Goal: Transaction & Acquisition: Purchase product/service

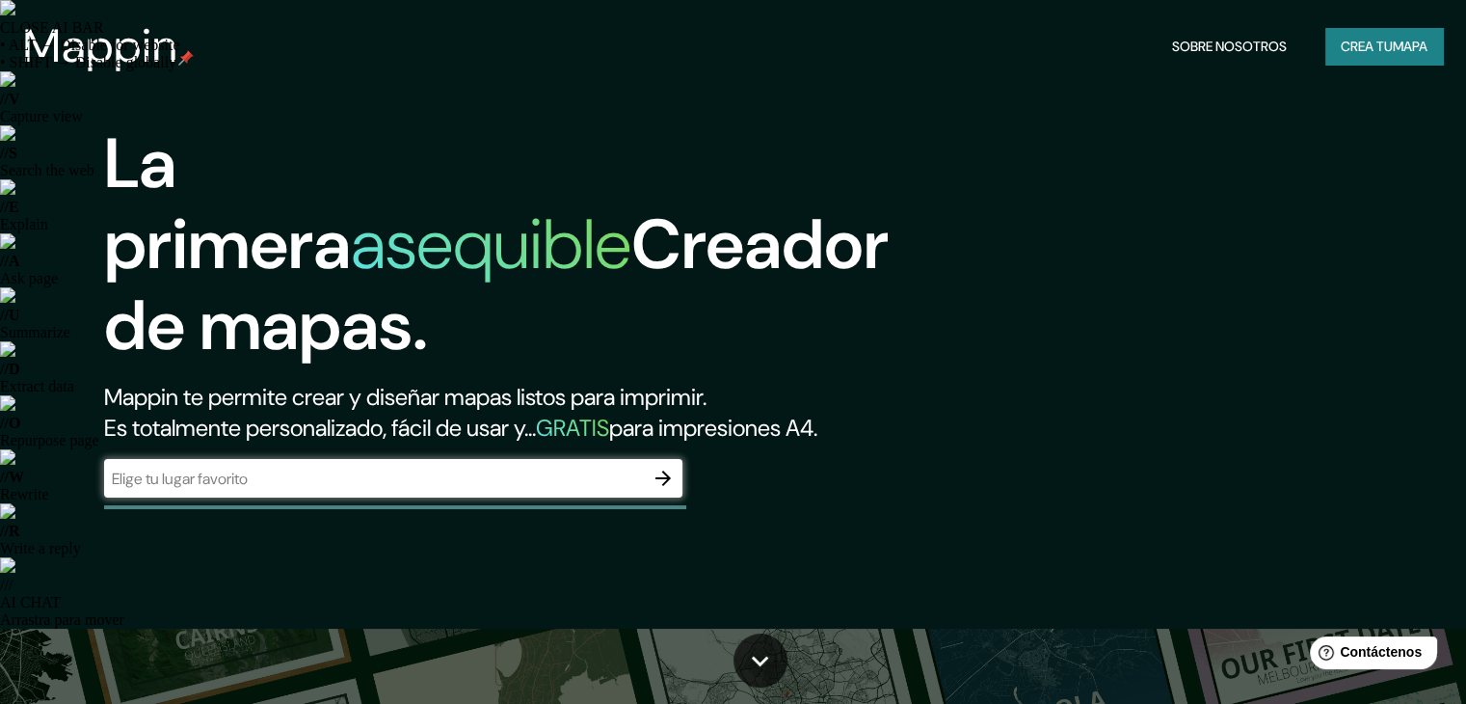
drag, startPoint x: 520, startPoint y: 414, endPoint x: 341, endPoint y: 360, distance: 187.0
click at [341, 360] on font "Creador de mapas." at bounding box center [496, 285] width 785 height 171
click at [313, 489] on div "​" at bounding box center [393, 478] width 578 height 39
click at [1416, 57] on font "mapa" at bounding box center [1410, 46] width 35 height 25
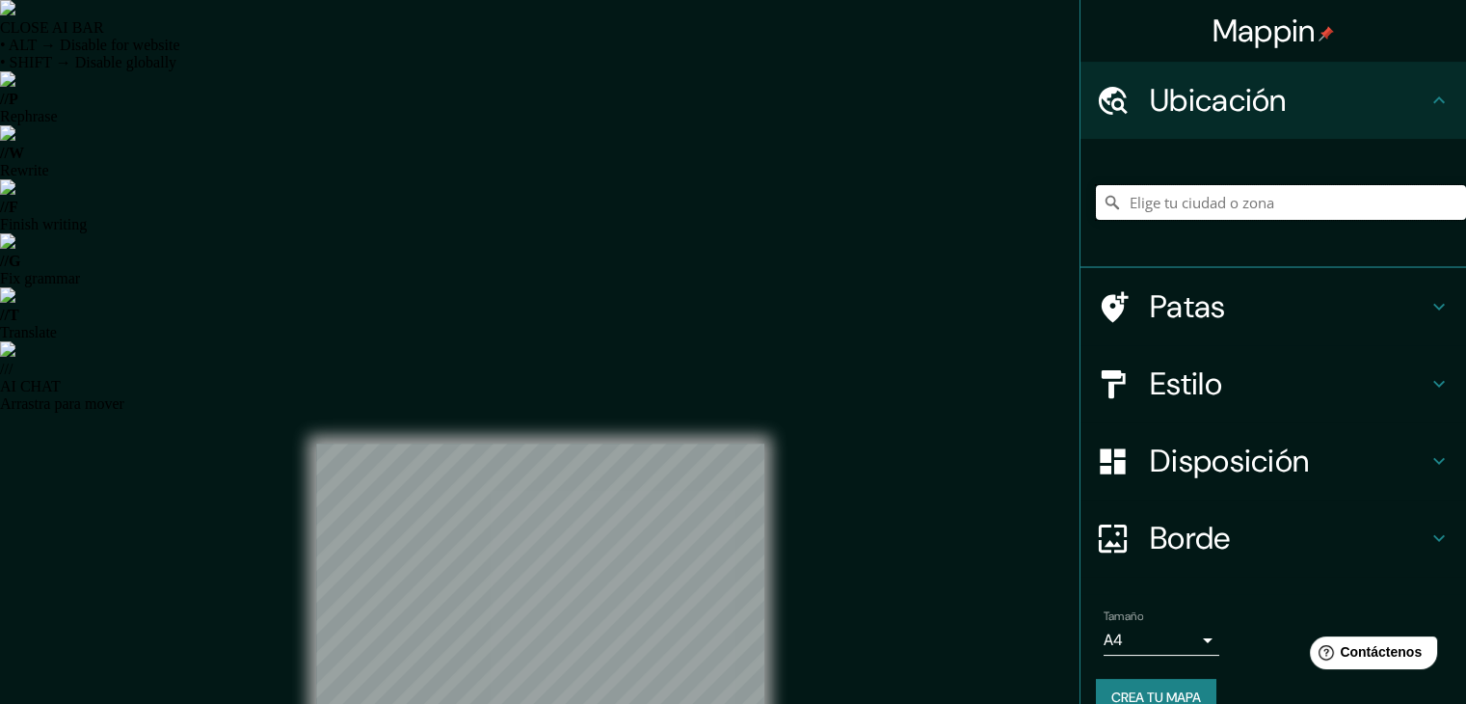
click at [1233, 209] on input "Elige tu ciudad o zona" at bounding box center [1281, 202] width 370 height 35
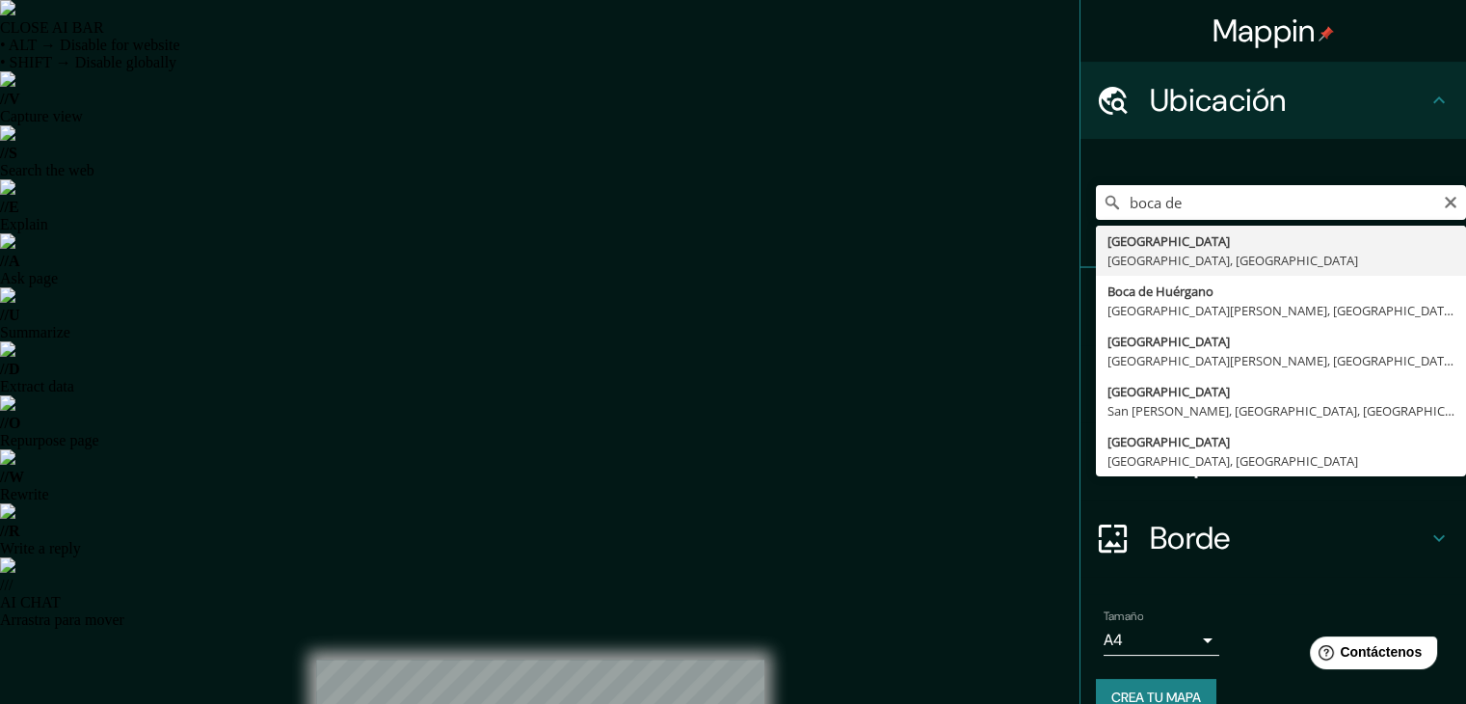
type input "[GEOGRAPHIC_DATA], [GEOGRAPHIC_DATA], [GEOGRAPHIC_DATA]"
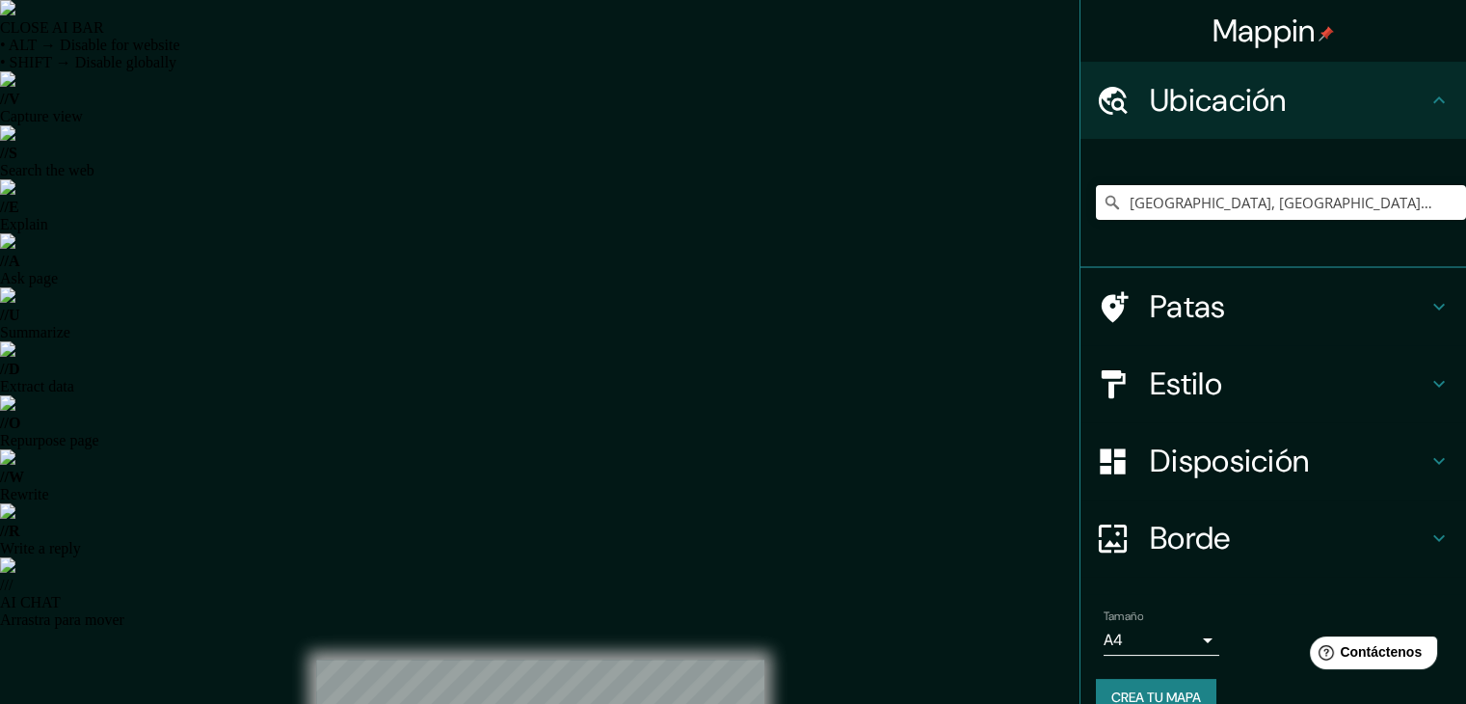
click at [1396, 306] on h4 "Patas" at bounding box center [1289, 306] width 278 height 39
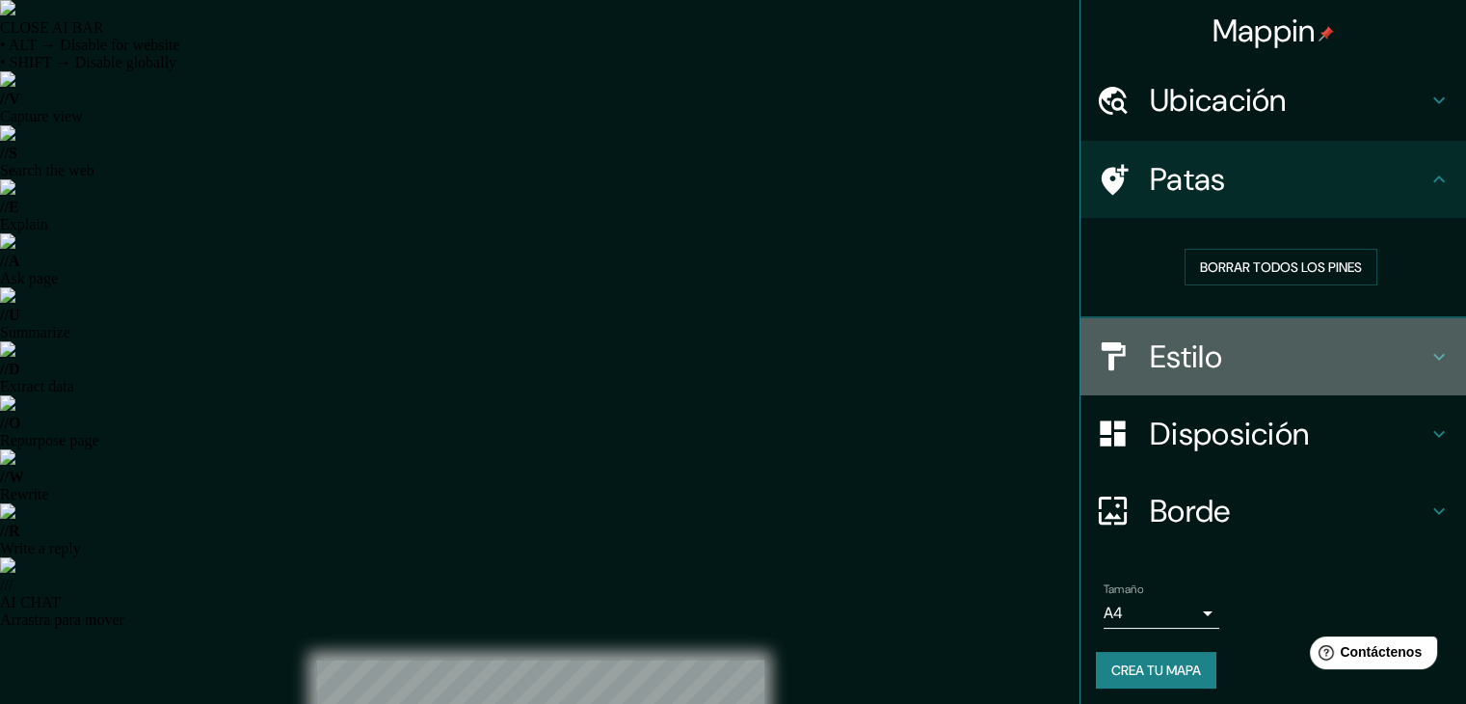
click at [1269, 344] on h4 "Estilo" at bounding box center [1289, 356] width 278 height 39
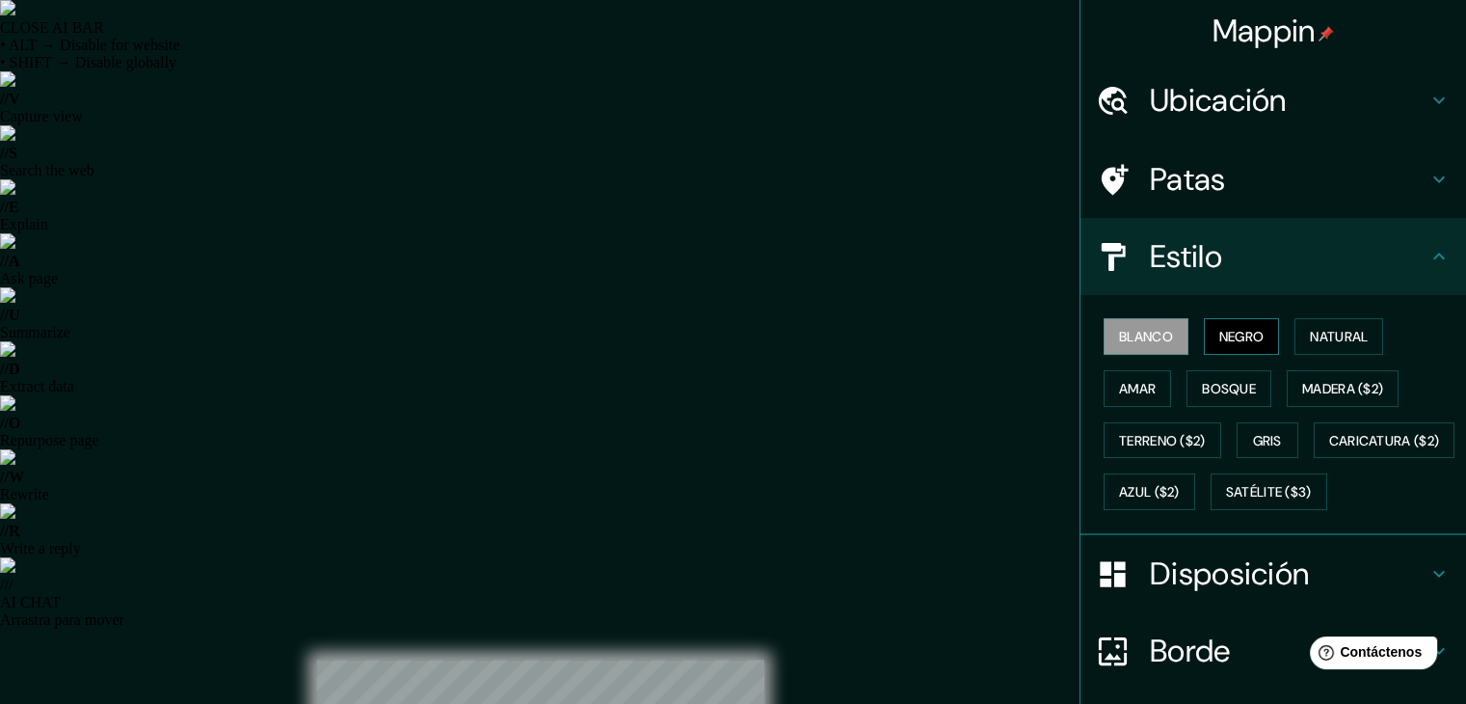
click at [1226, 328] on font "Negro" at bounding box center [1241, 336] width 45 height 17
click at [1294, 337] on button "Natural" at bounding box center [1338, 336] width 89 height 37
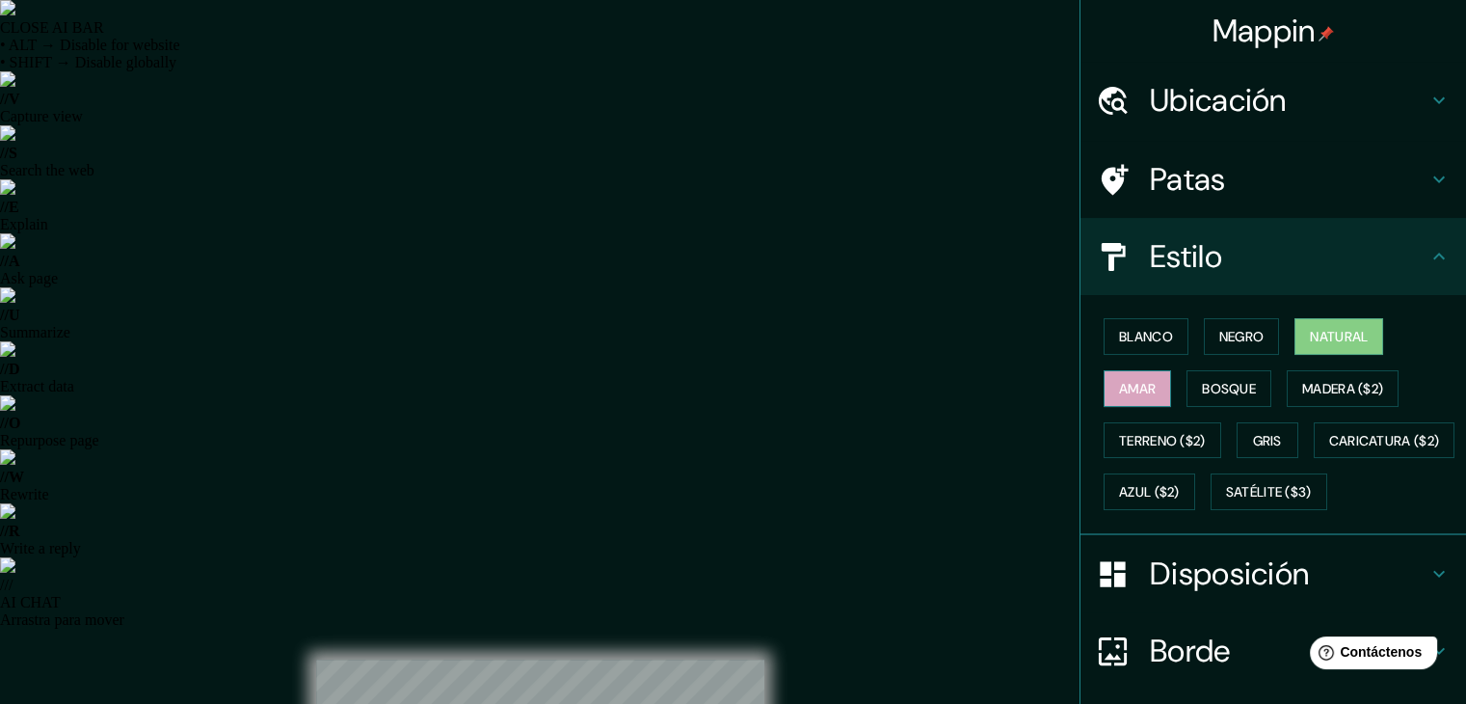
click at [1140, 390] on font "Amar" at bounding box center [1137, 388] width 37 height 17
click at [1202, 380] on font "Bosque" at bounding box center [1229, 388] width 54 height 17
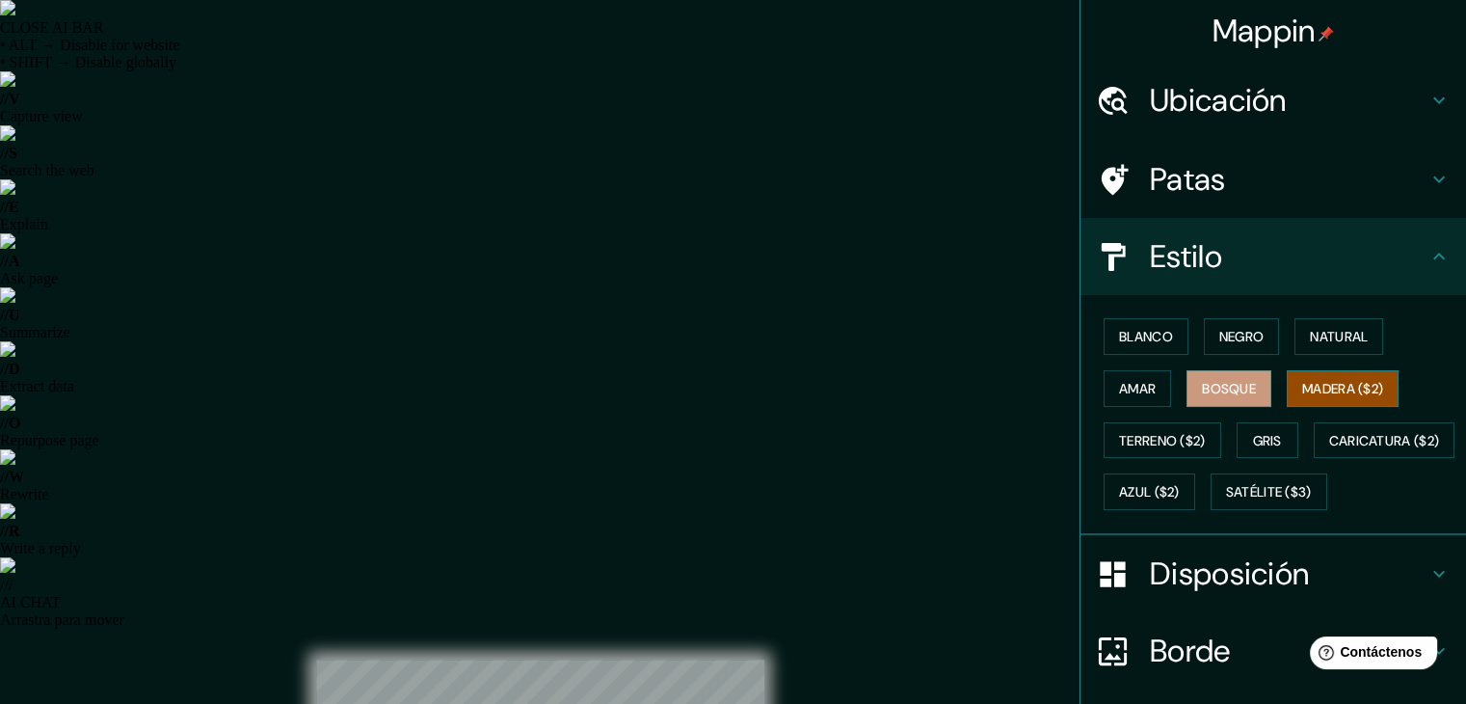
click at [1340, 384] on font "Madera ($2)" at bounding box center [1342, 388] width 81 height 17
click at [1260, 437] on font "Gris" at bounding box center [1267, 440] width 29 height 17
click at [1347, 381] on font "Madera ($2)" at bounding box center [1342, 388] width 81 height 17
click at [1180, 491] on font "Azul ($2)" at bounding box center [1149, 492] width 61 height 17
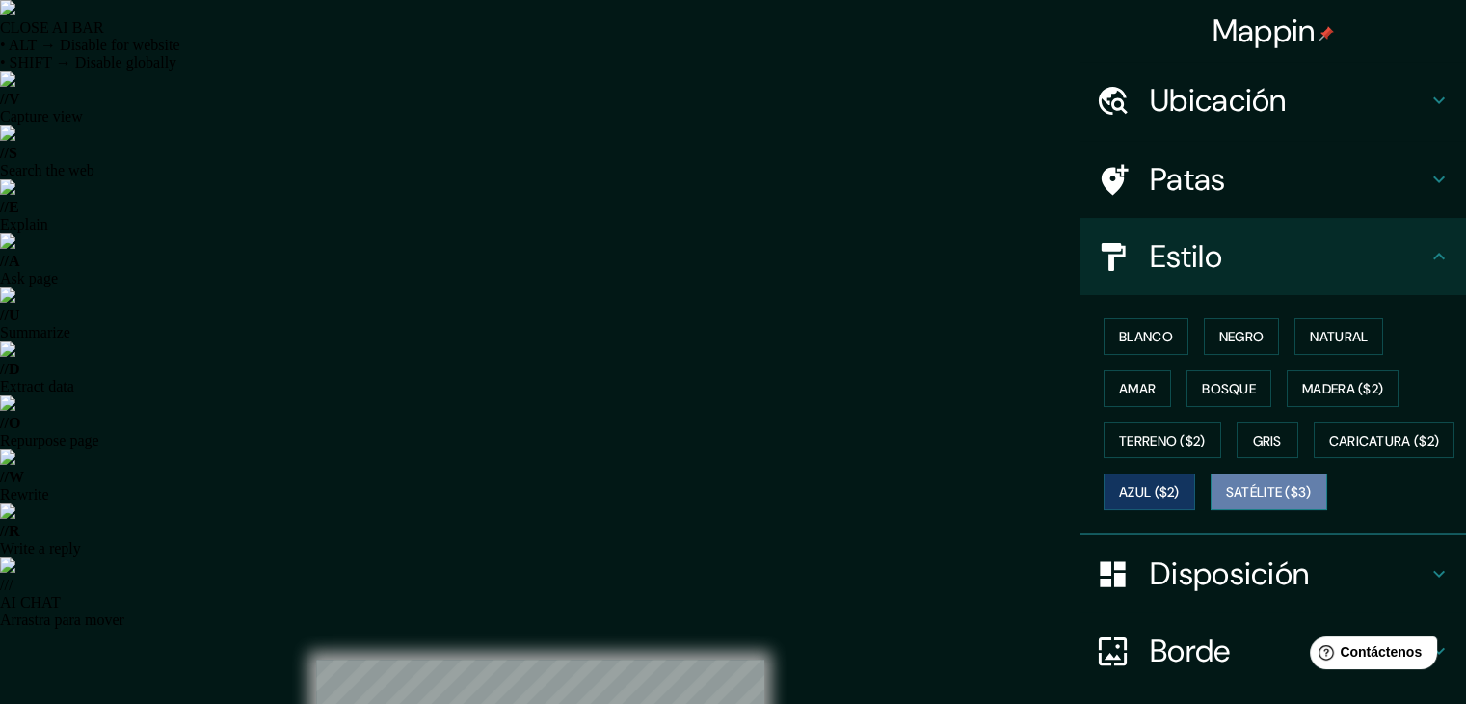
click at [1226, 501] on font "Satélite ($3)" at bounding box center [1269, 492] width 86 height 17
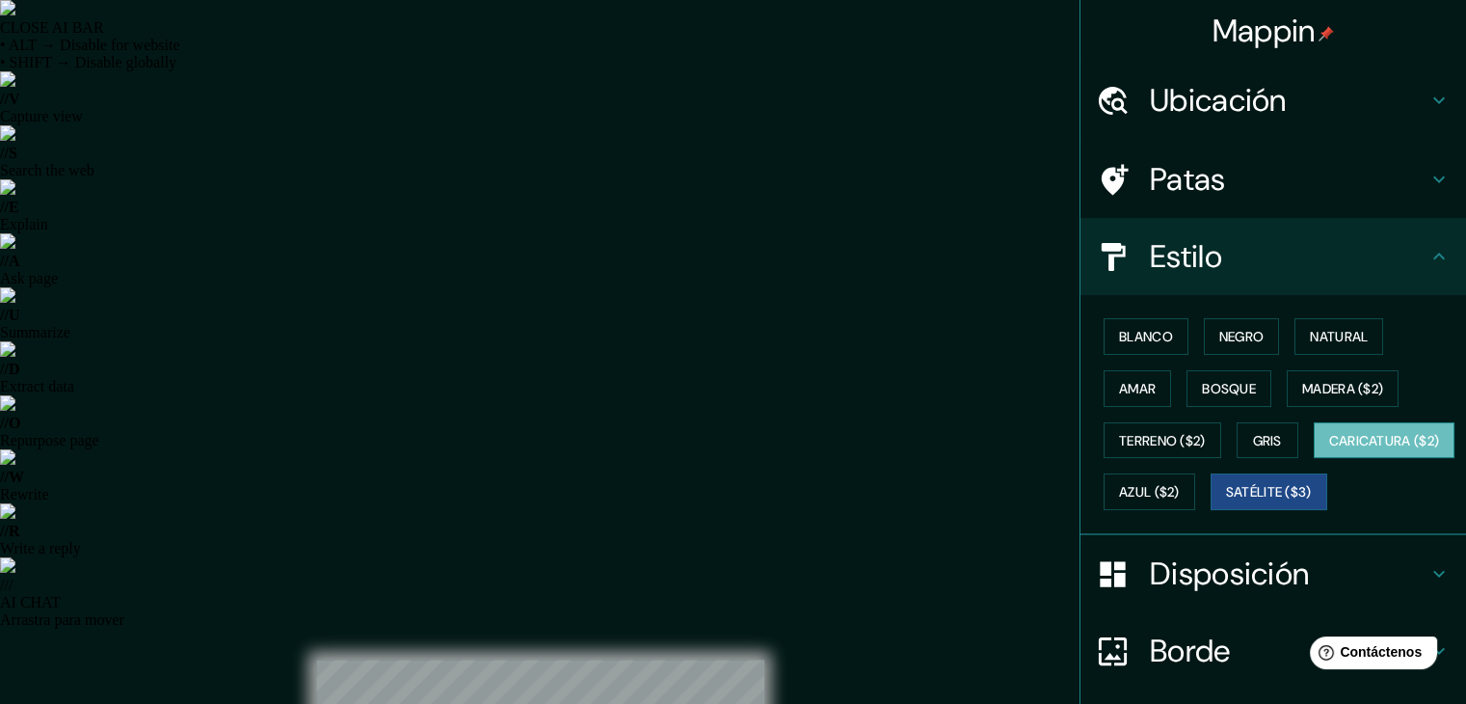
click at [1329, 449] on font "Caricatura ($2)" at bounding box center [1384, 440] width 111 height 17
click at [1226, 504] on font "Satélite ($3)" at bounding box center [1269, 491] width 86 height 25
click at [1134, 380] on font "Amar" at bounding box center [1137, 388] width 37 height 17
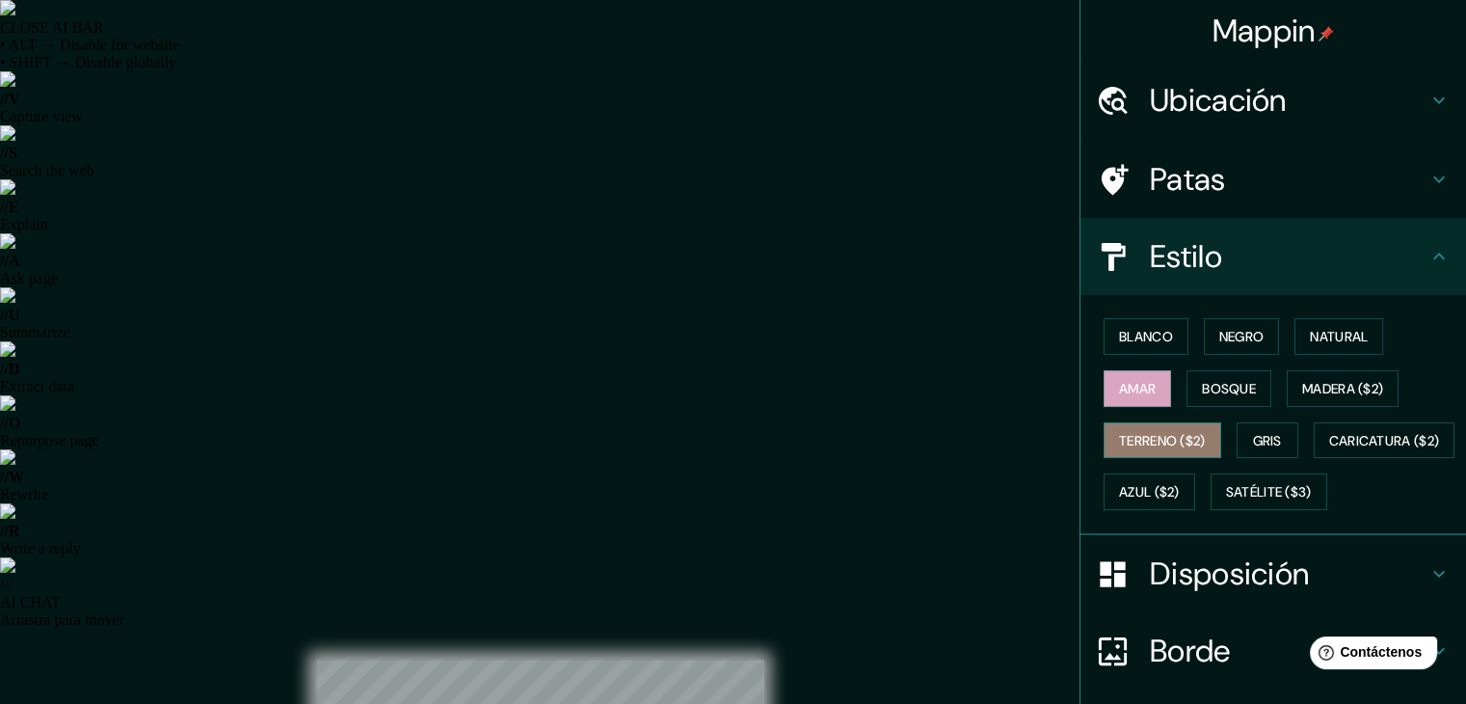
click at [1134, 441] on font "Terreno ($2)" at bounding box center [1162, 440] width 87 height 17
click at [1141, 388] on font "Amar" at bounding box center [1137, 388] width 37 height 17
click at [1131, 329] on font "Blanco" at bounding box center [1146, 336] width 54 height 17
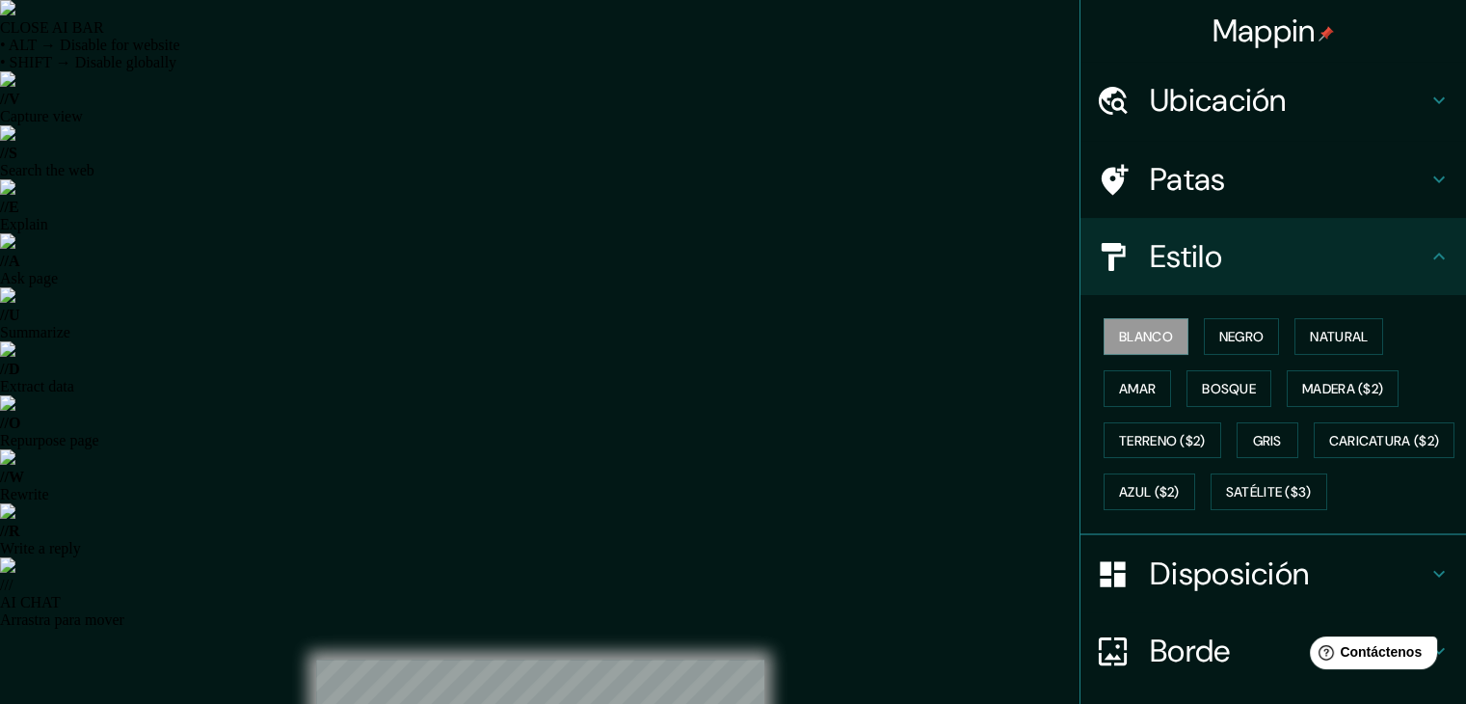
click at [1275, 172] on h4 "Patas" at bounding box center [1289, 179] width 278 height 39
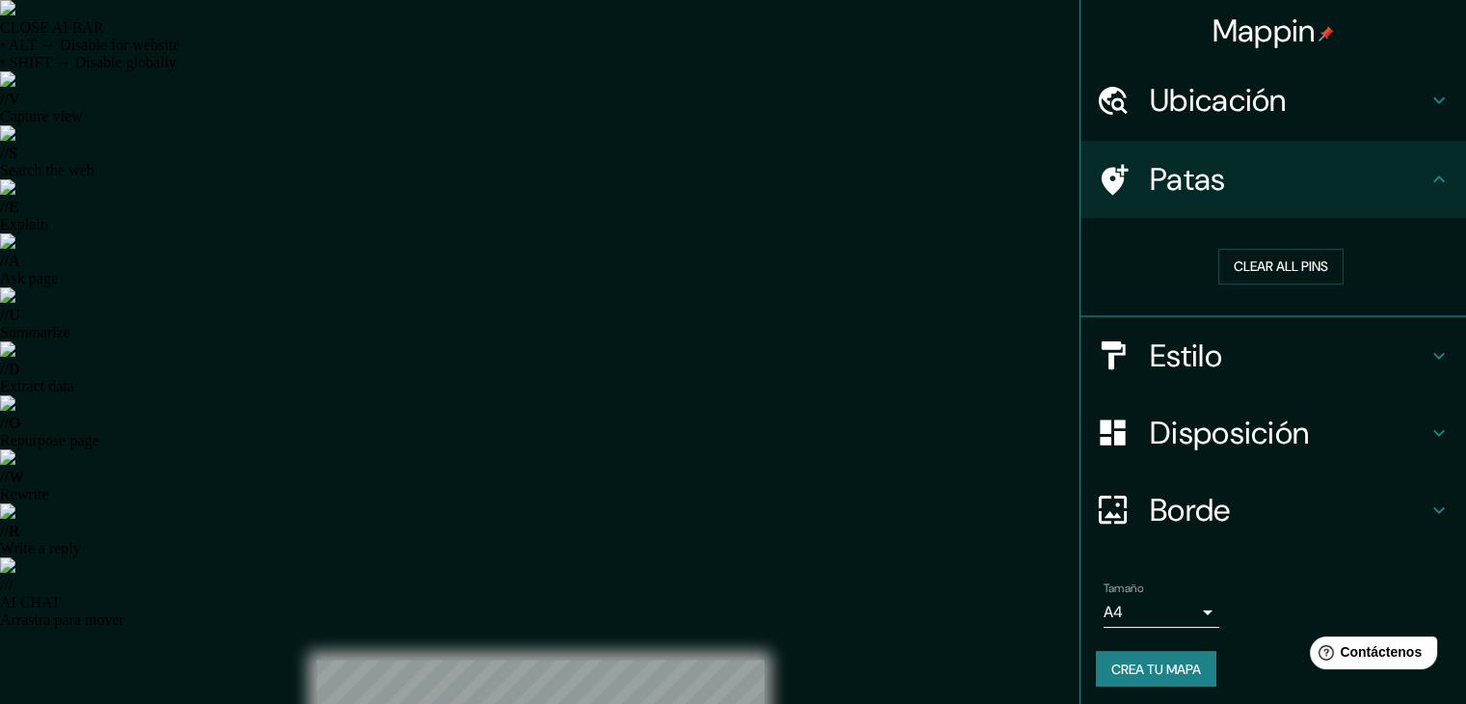
click at [1230, 99] on font "Ubicación" at bounding box center [1218, 100] width 137 height 40
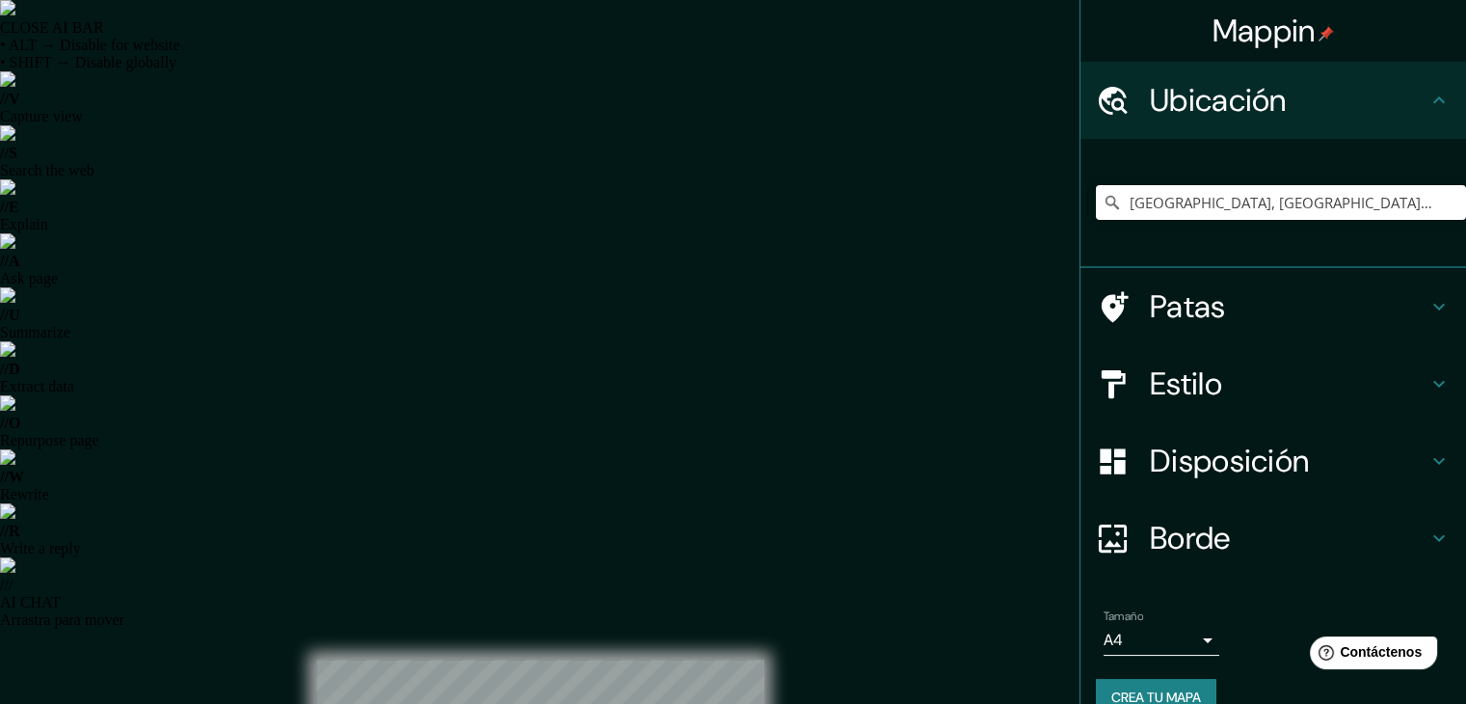
click at [1242, 533] on h4 "Borde" at bounding box center [1289, 538] width 278 height 39
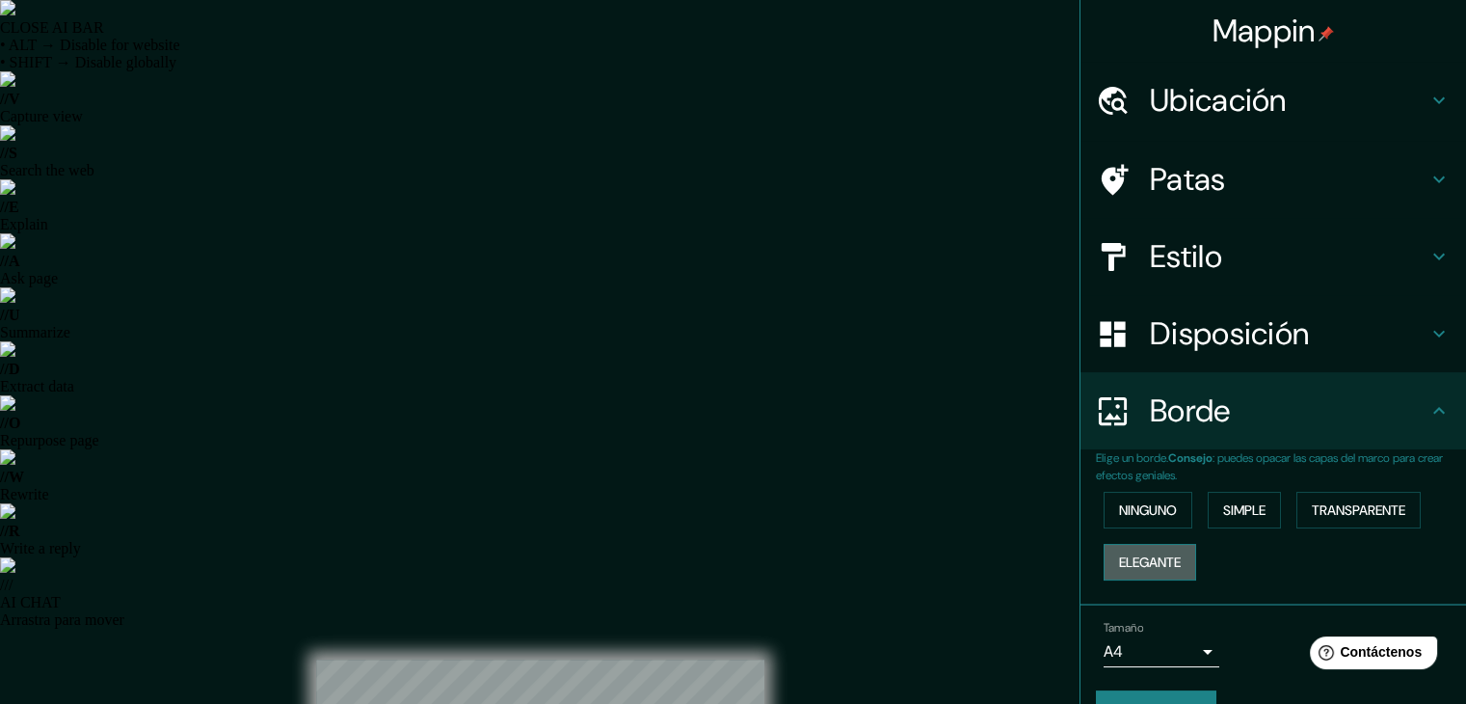
click at [1157, 561] on font "Elegante" at bounding box center [1150, 561] width 62 height 17
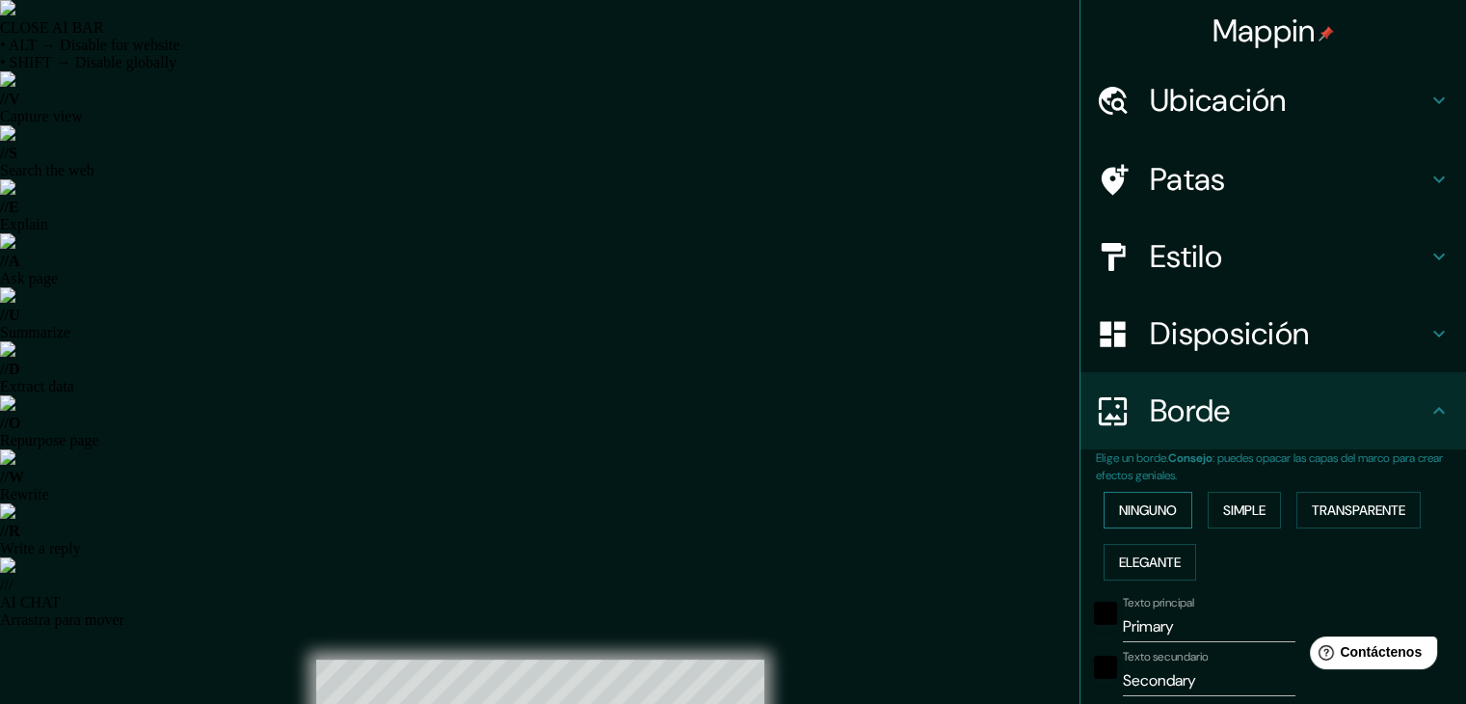
click at [1135, 514] on font "Ninguno" at bounding box center [1148, 509] width 58 height 17
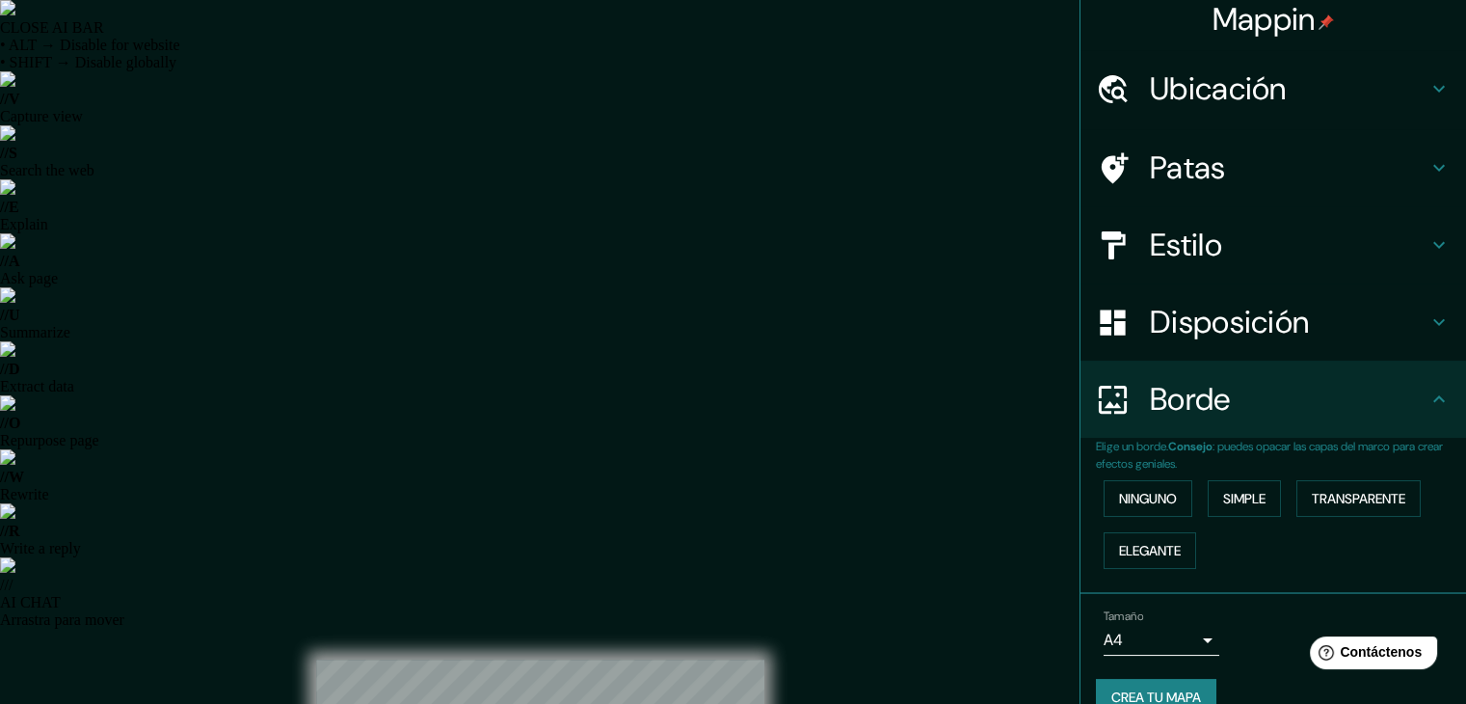
scroll to position [43, 0]
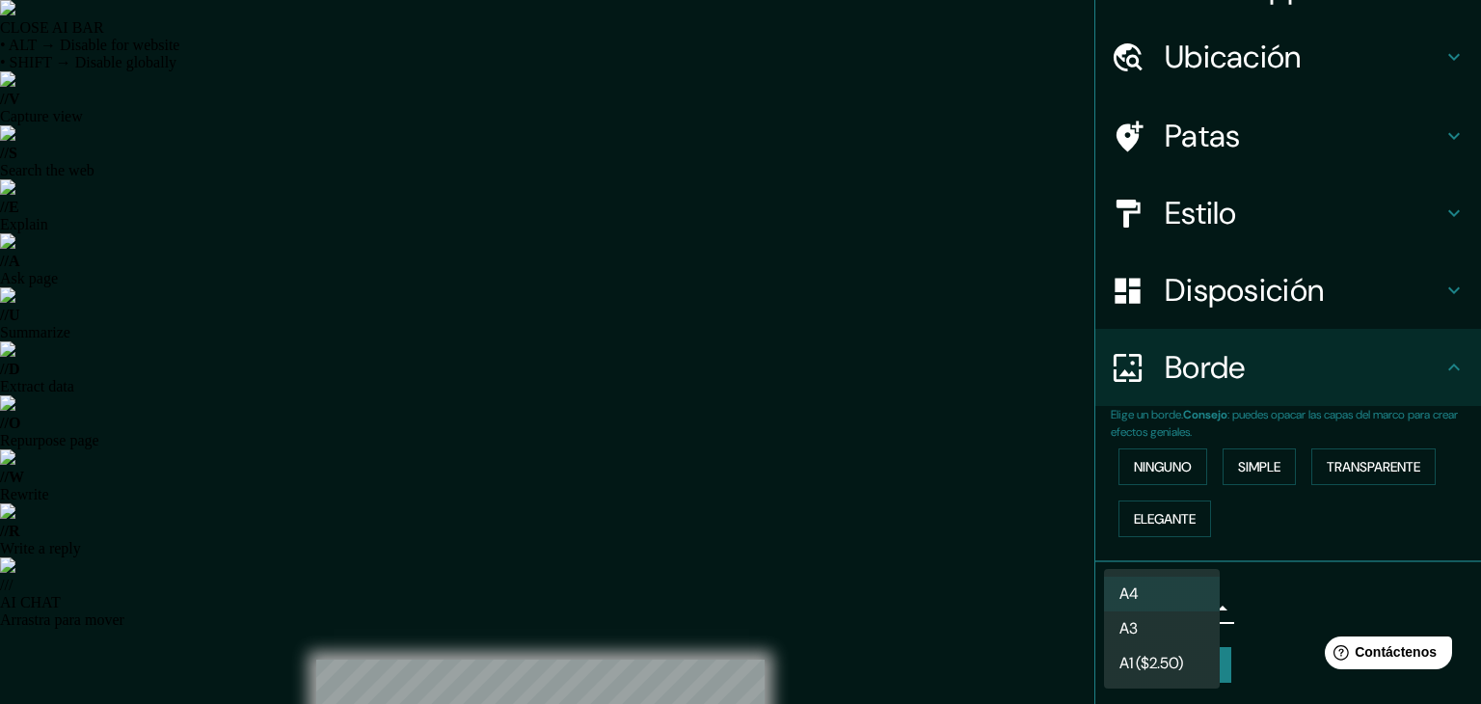
click at [1189, 626] on li "A3" at bounding box center [1162, 630] width 116 height 36
type input "a4"
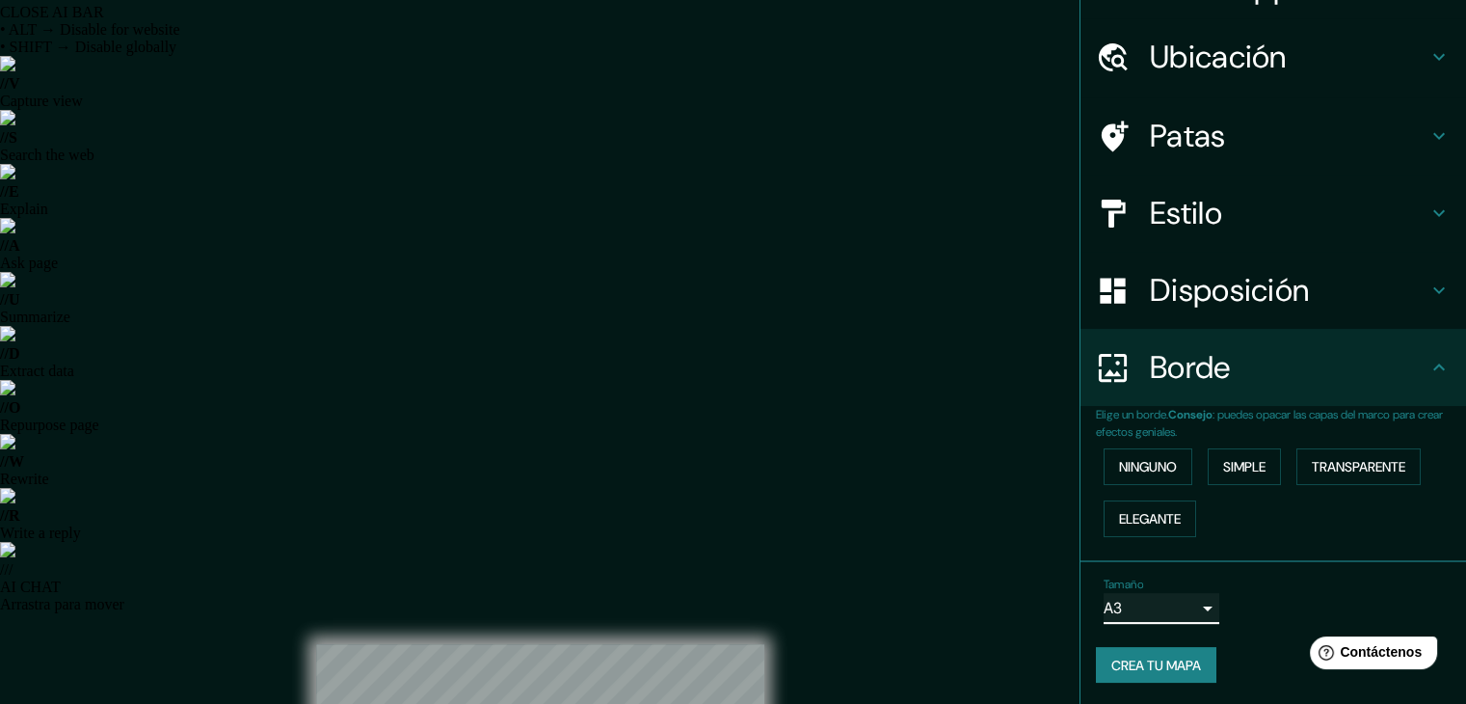
scroll to position [0, 0]
